Goal: Task Accomplishment & Management: Use online tool/utility

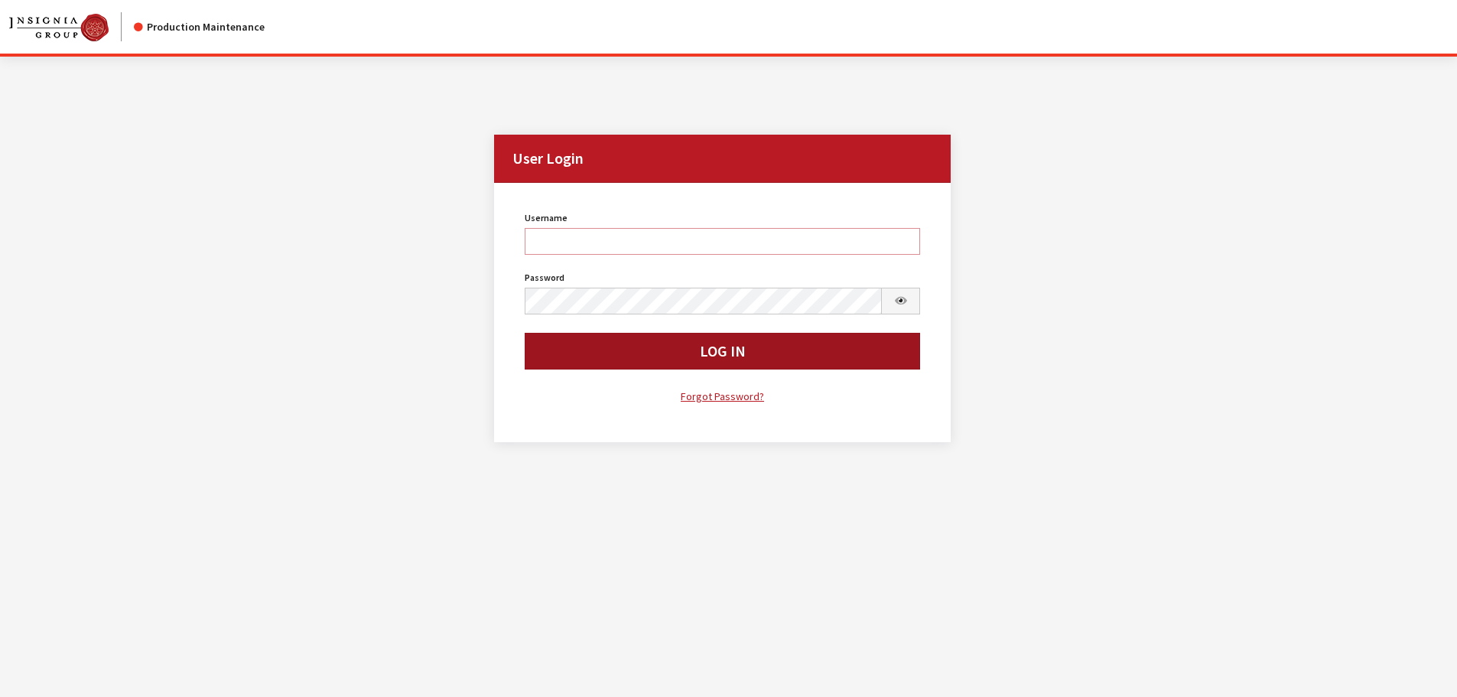
type input "cdorton"
click at [617, 344] on button "Log In" at bounding box center [723, 351] width 396 height 37
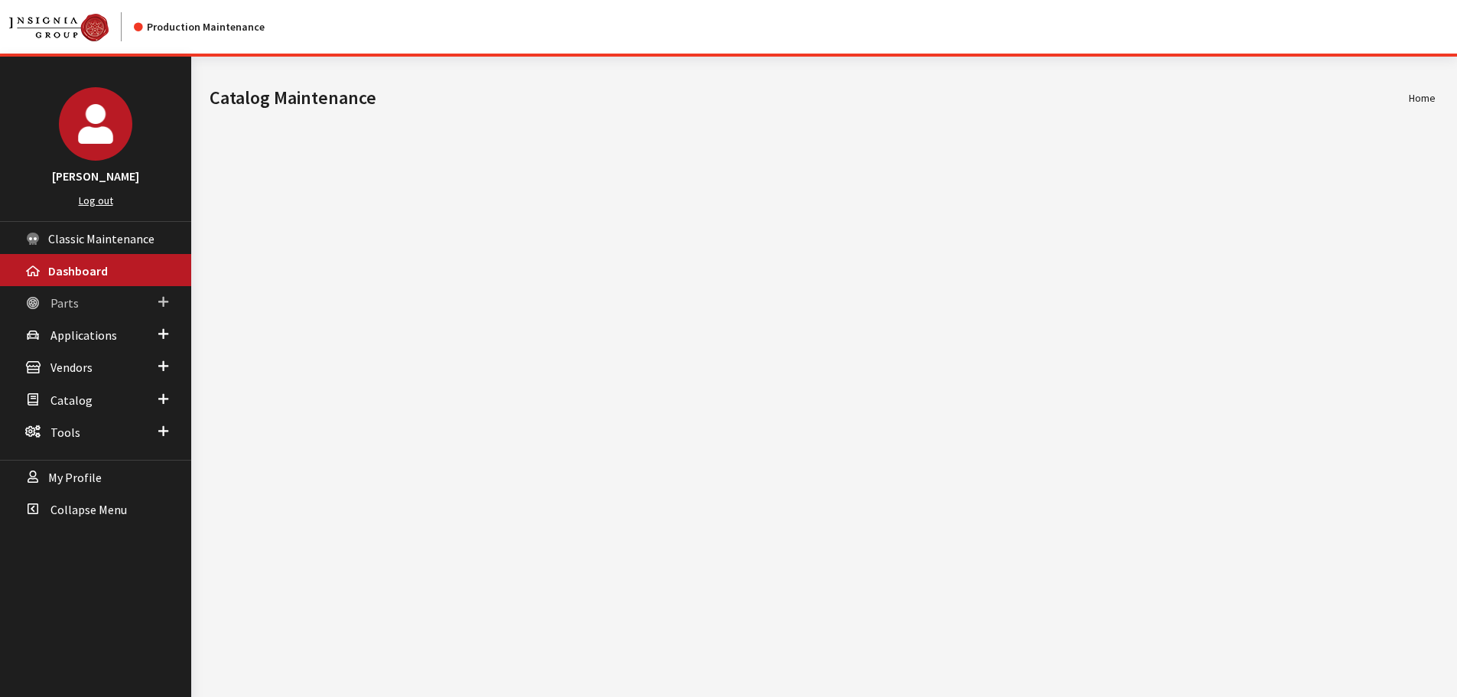
click at [67, 291] on link "Parts" at bounding box center [95, 302] width 191 height 32
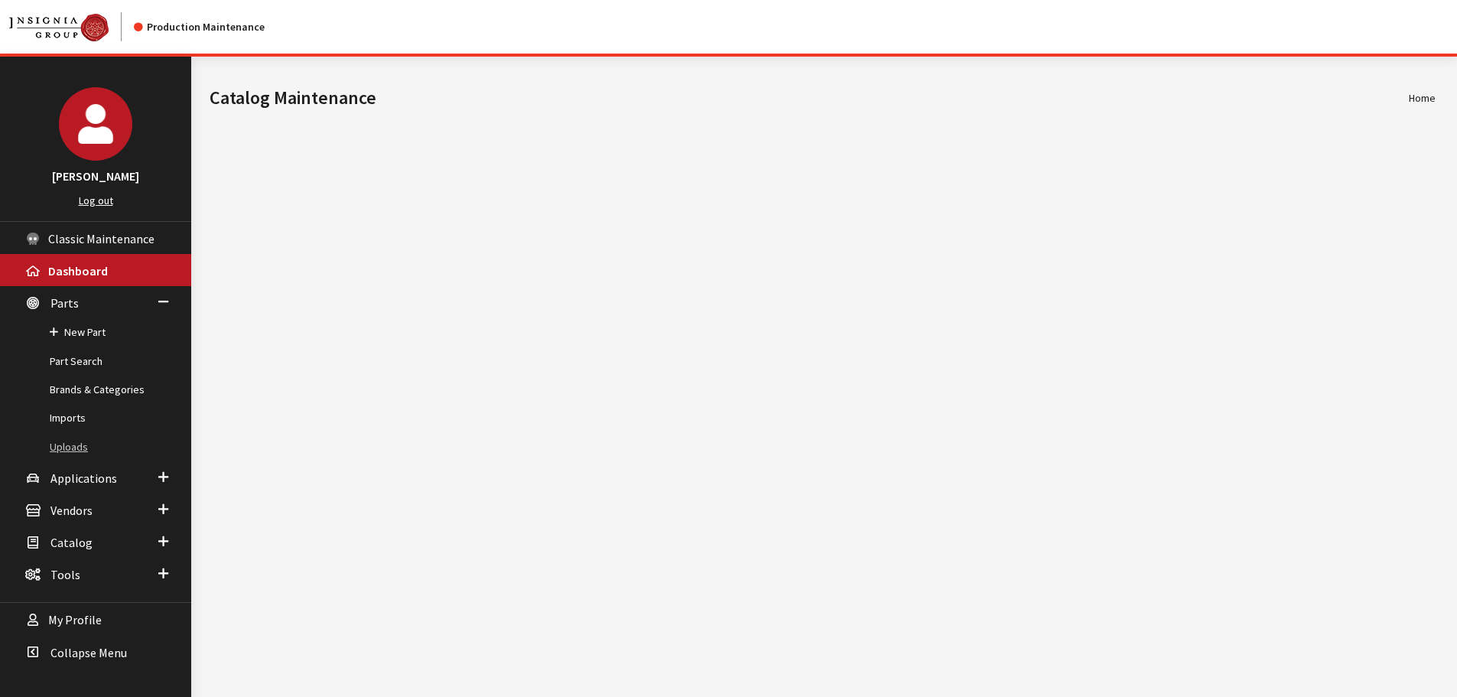
click at [57, 439] on link "Uploads" at bounding box center [95, 447] width 191 height 28
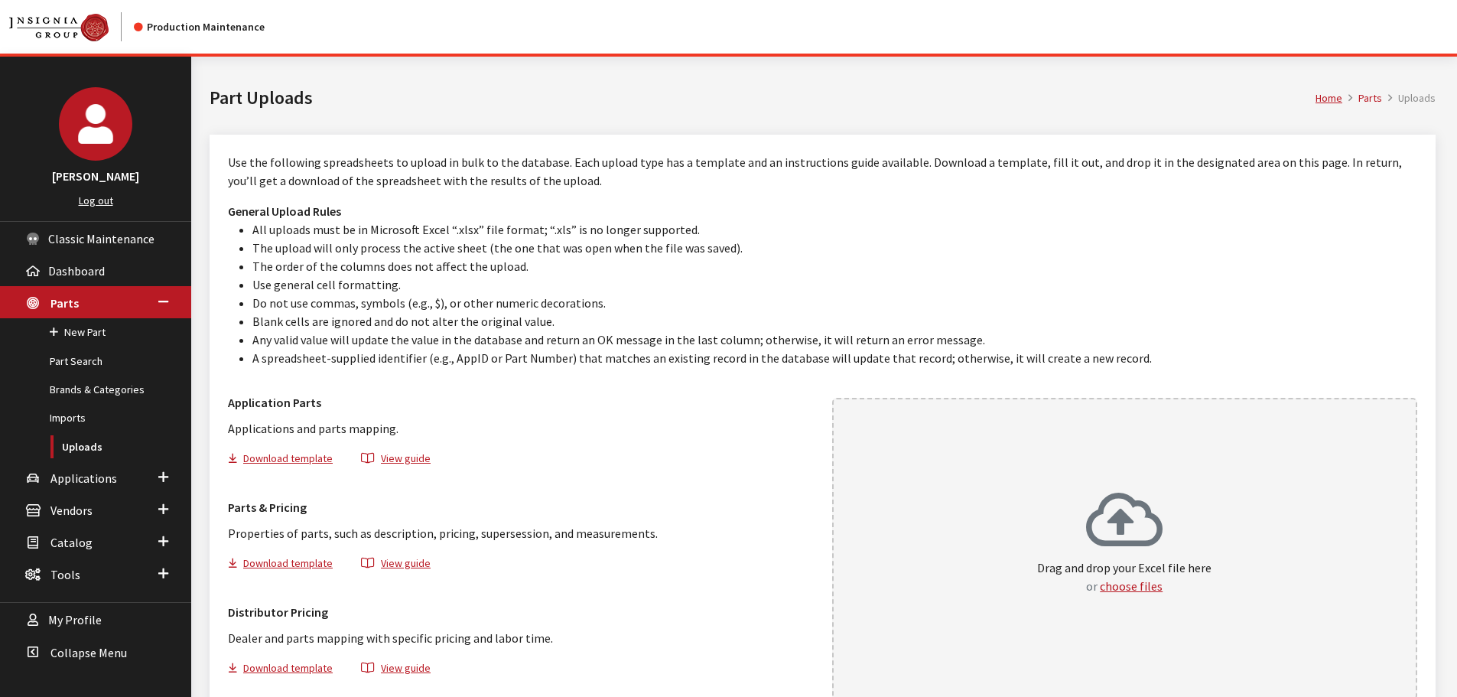
click at [1040, 454] on div "Drag and drop your Excel file here or choose files" at bounding box center [1125, 549] width 586 height 302
click at [1047, 504] on div "Drag and drop your Excel file here or choose files" at bounding box center [1124, 543] width 174 height 104
